Goal: Task Accomplishment & Management: Manage account settings

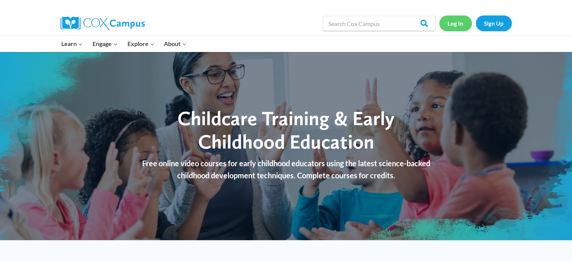
click at [458, 24] on link "Log In" at bounding box center [456, 22] width 33 height 15
click at [455, 21] on link "Log In" at bounding box center [456, 22] width 33 height 15
click at [455, 24] on link "Log In" at bounding box center [456, 22] width 33 height 15
click at [458, 24] on link "Log In" at bounding box center [456, 22] width 33 height 15
